Goal: Task Accomplishment & Management: Use online tool/utility

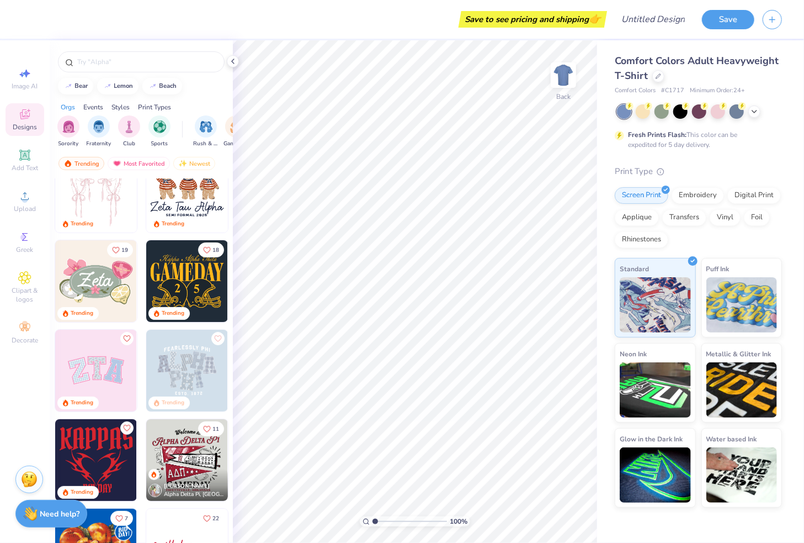
scroll to position [144, 0]
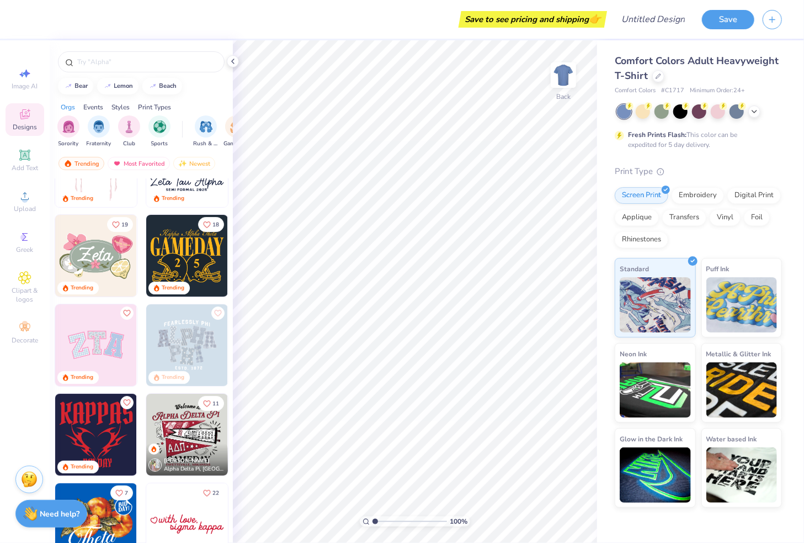
click at [88, 328] on img at bounding box center [96, 345] width 82 height 82
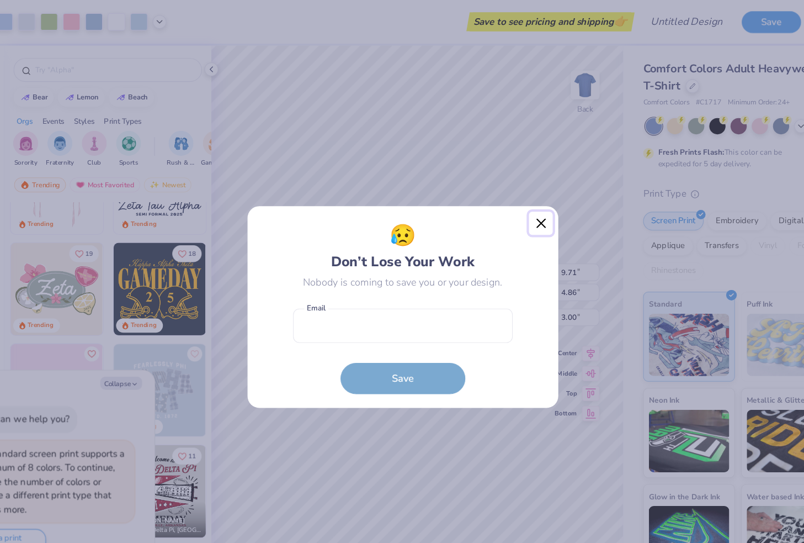
click at [525, 199] on button "Close" at bounding box center [524, 197] width 21 height 21
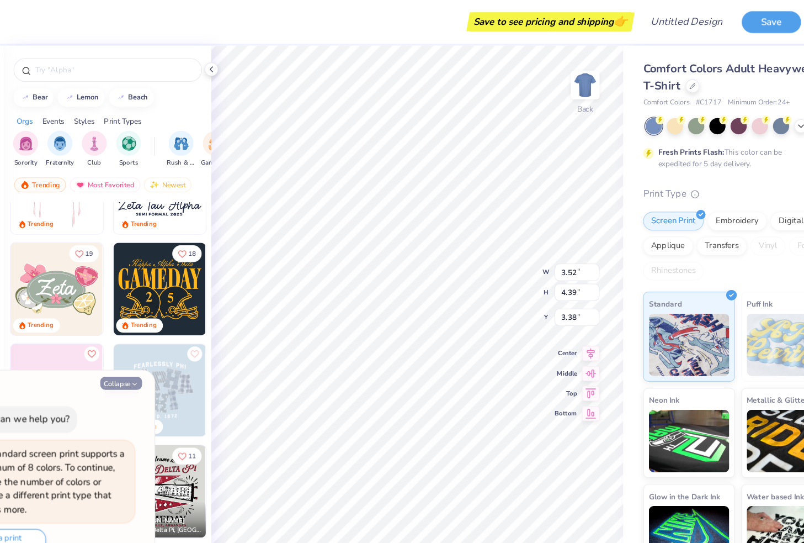
click at [162, 341] on icon "button" at bounding box center [165, 339] width 7 height 7
type textarea "x"
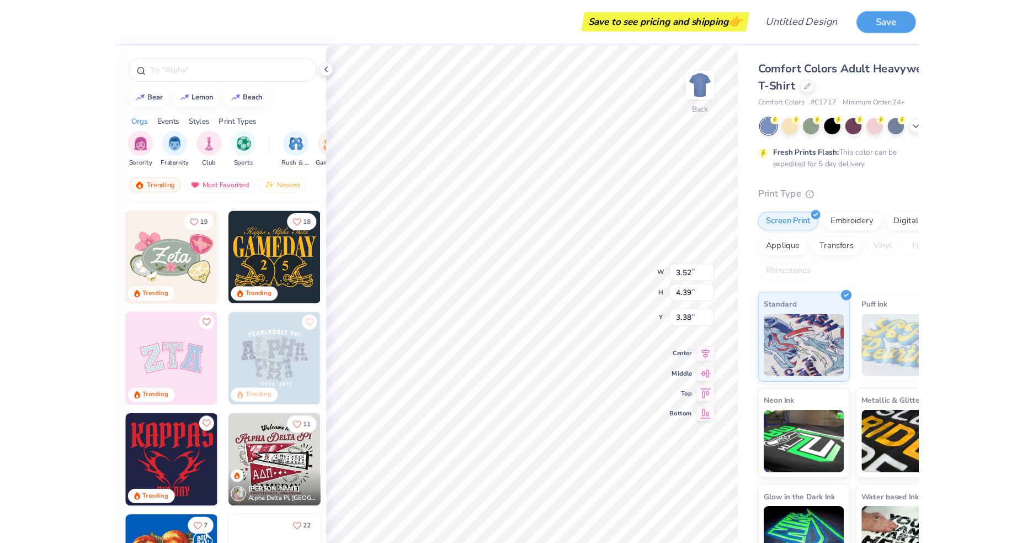
scroll to position [146, 0]
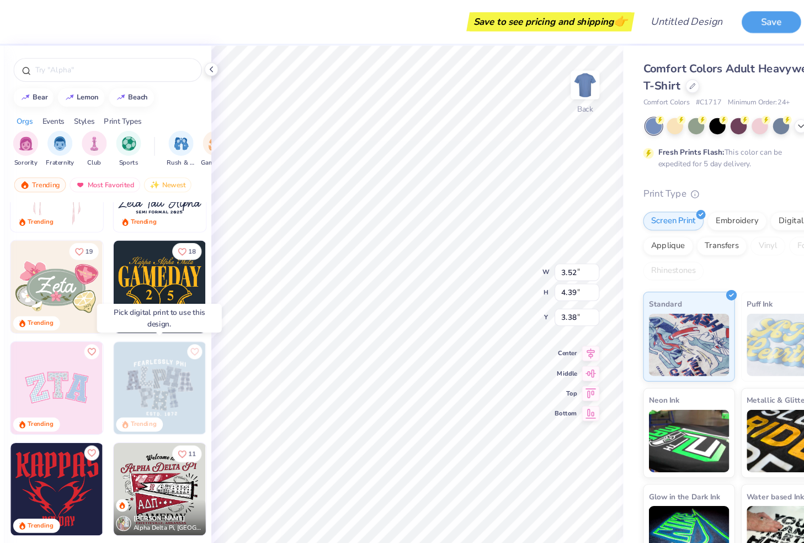
click at [199, 343] on img at bounding box center [187, 343] width 82 height 82
click at [179, 335] on div at bounding box center [104, 343] width 245 height 82
type input "9.54"
type input "4.70"
type input "3.00"
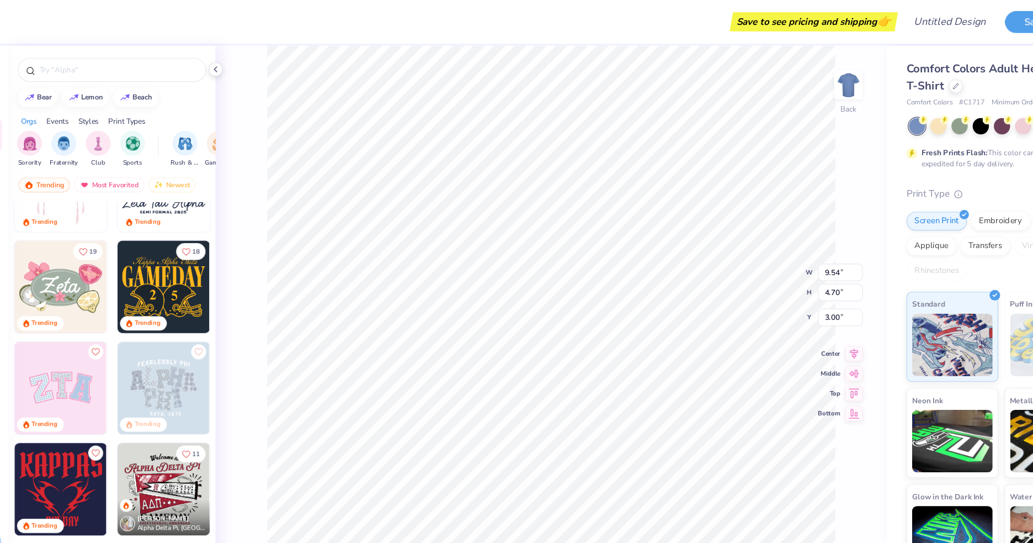
scroll to position [0, 0]
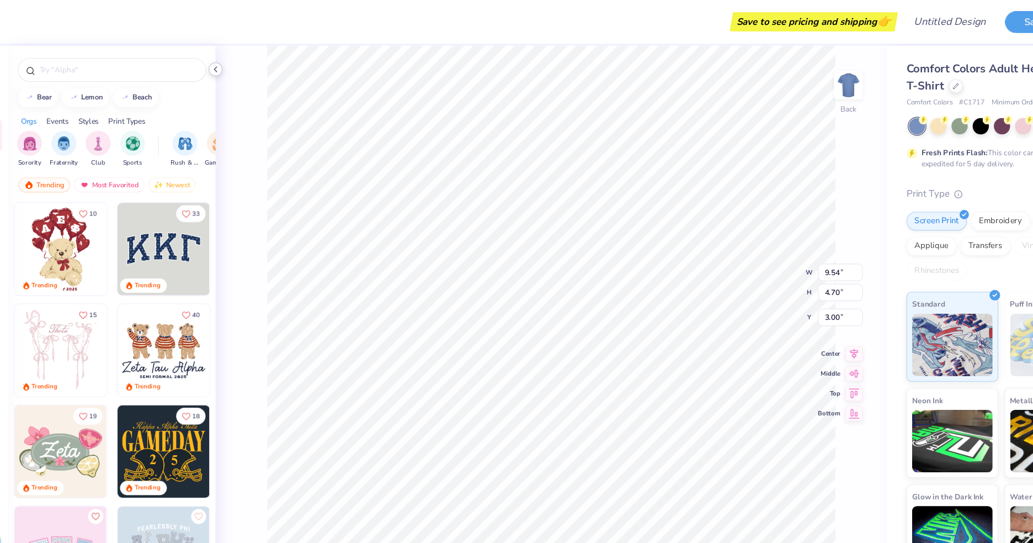
click at [233, 60] on icon at bounding box center [233, 61] width 9 height 9
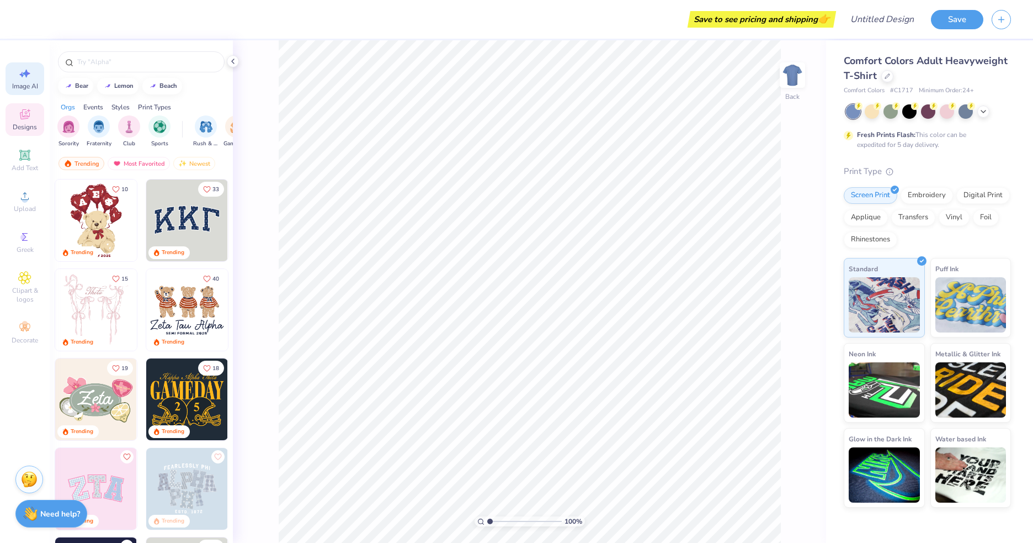
click at [23, 81] on div "Image AI" at bounding box center [25, 78] width 39 height 33
select select "4"
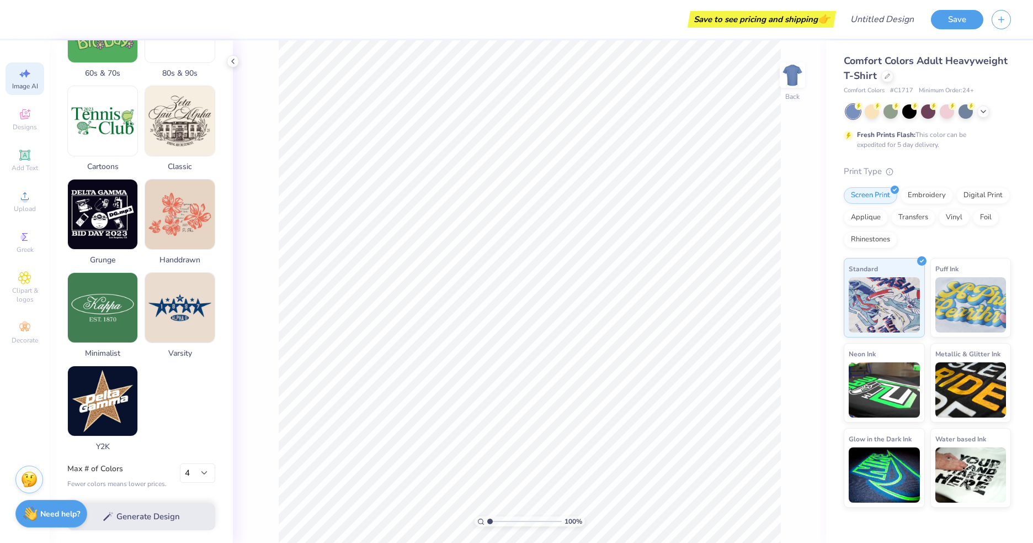
scroll to position [396, 0]
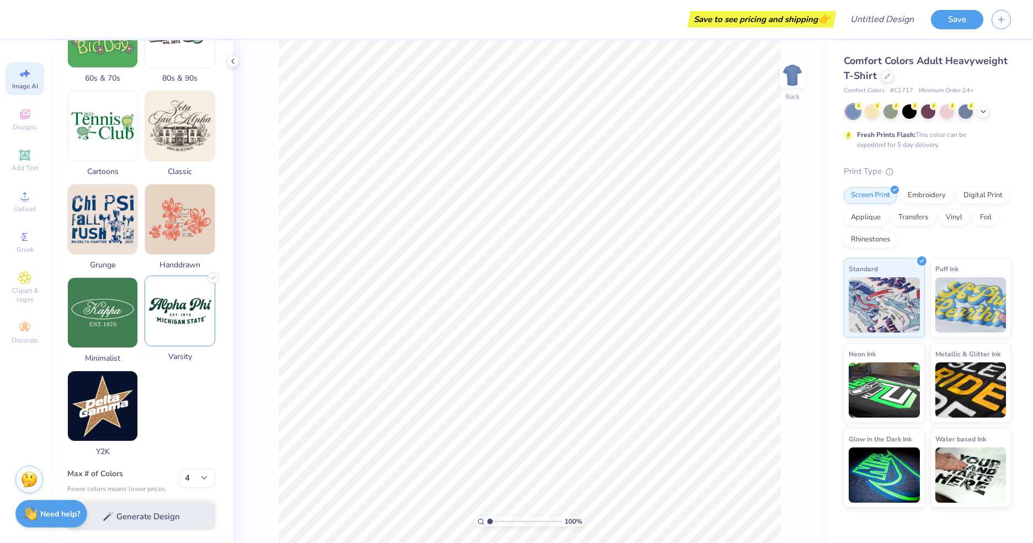
click at [166, 302] on img at bounding box center [180, 311] width 70 height 70
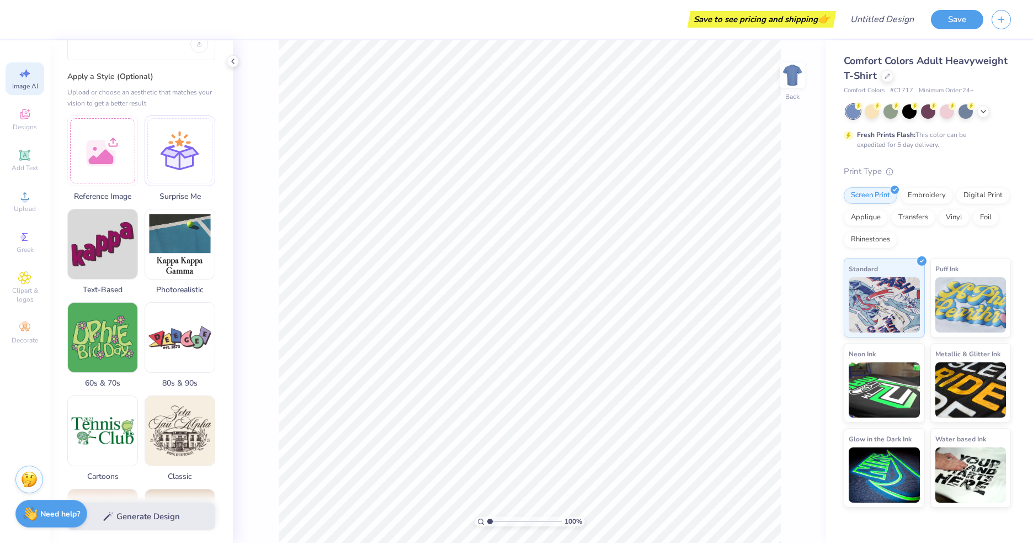
scroll to position [0, 0]
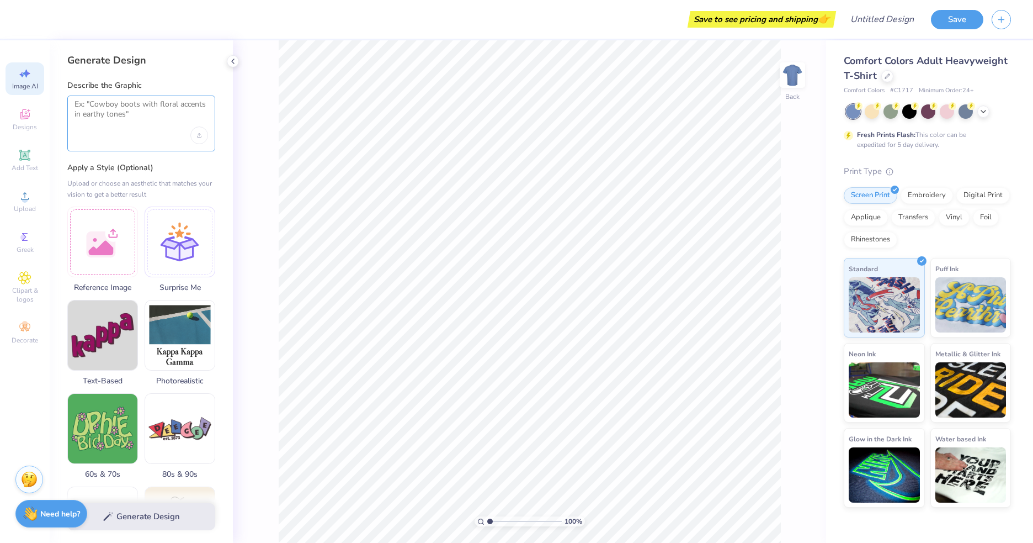
click at [124, 106] on textarea at bounding box center [142, 113] width 134 height 28
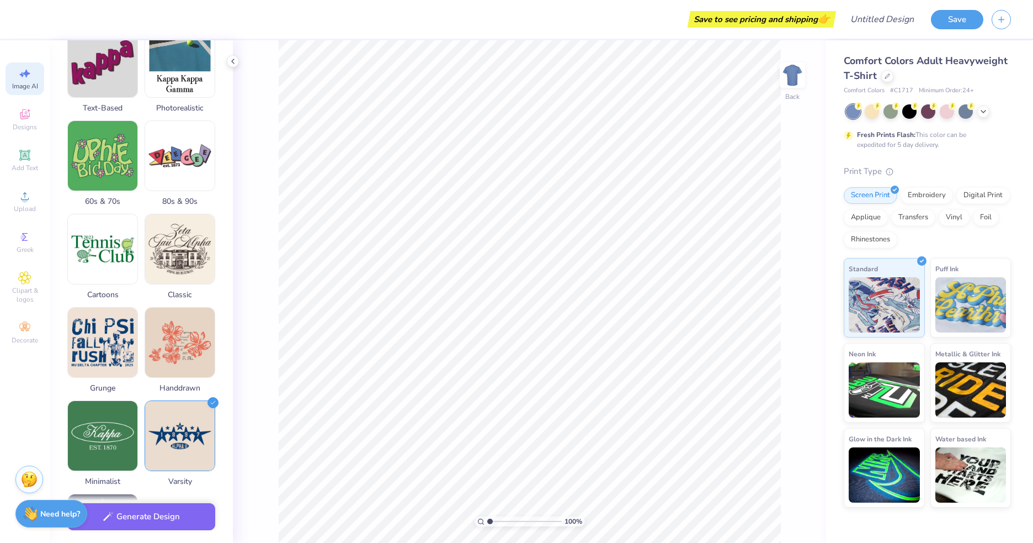
scroll to position [401, 0]
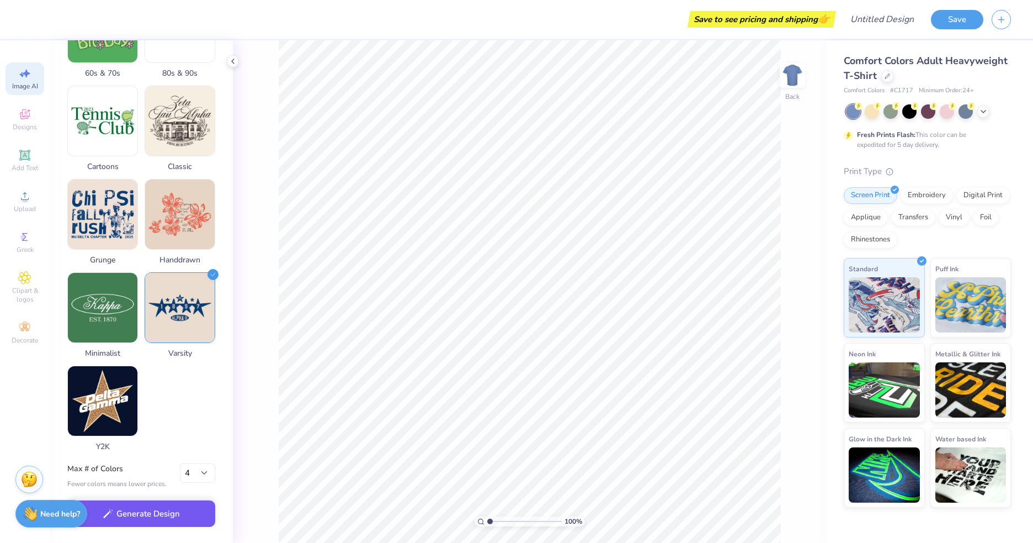
type textarea "baylor football gameday"
click at [155, 514] on button "Generate Design" at bounding box center [141, 513] width 148 height 27
